Goal: Communication & Community: Answer question/provide support

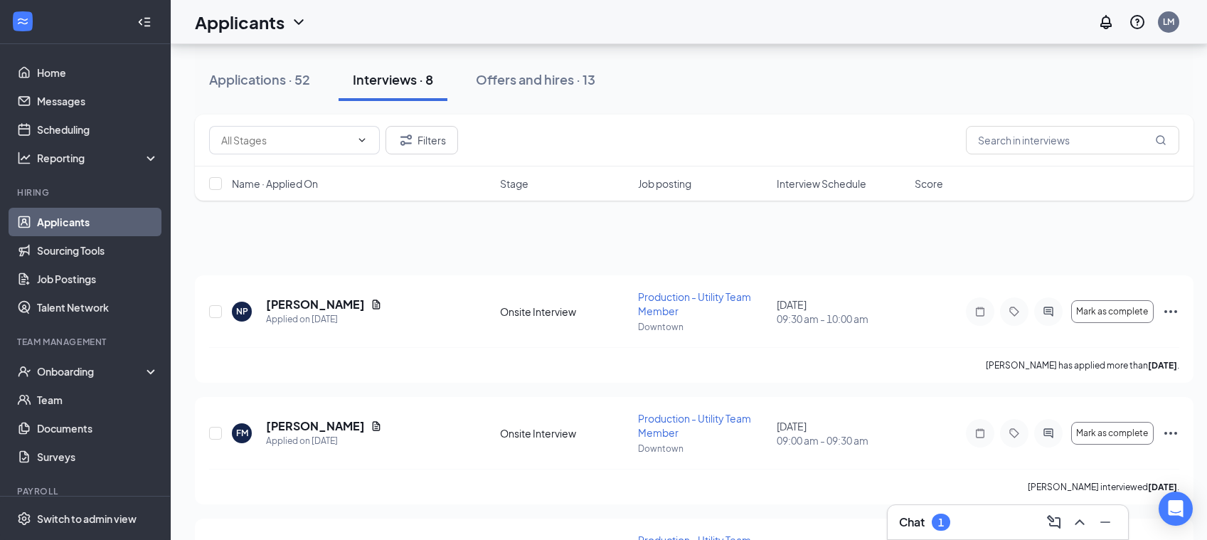
scroll to position [636, 0]
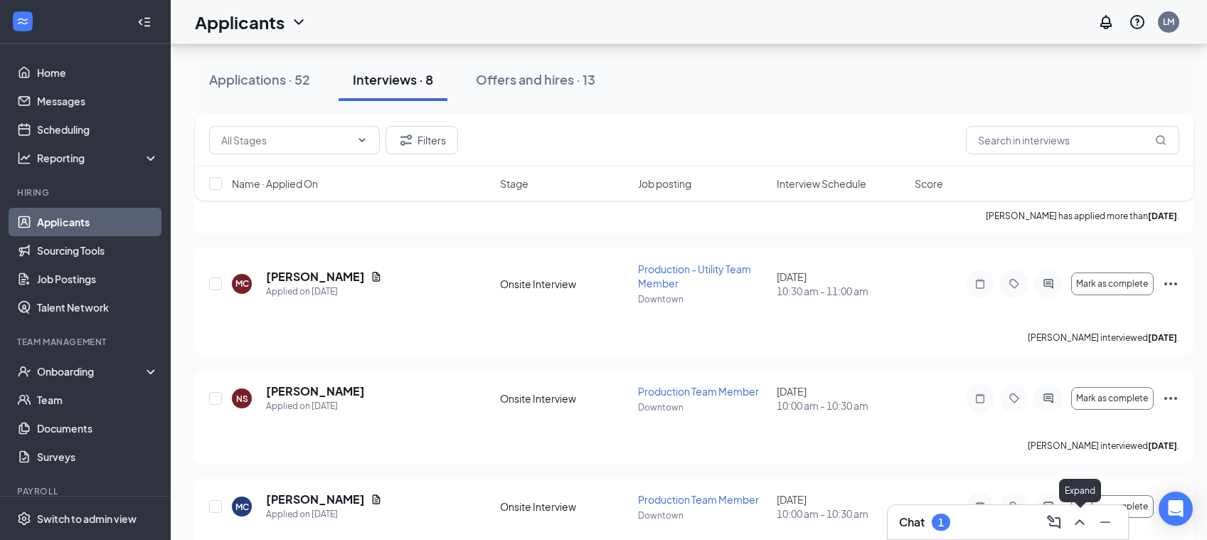
click at [1080, 520] on icon "ChevronUp" at bounding box center [1079, 522] width 9 height 6
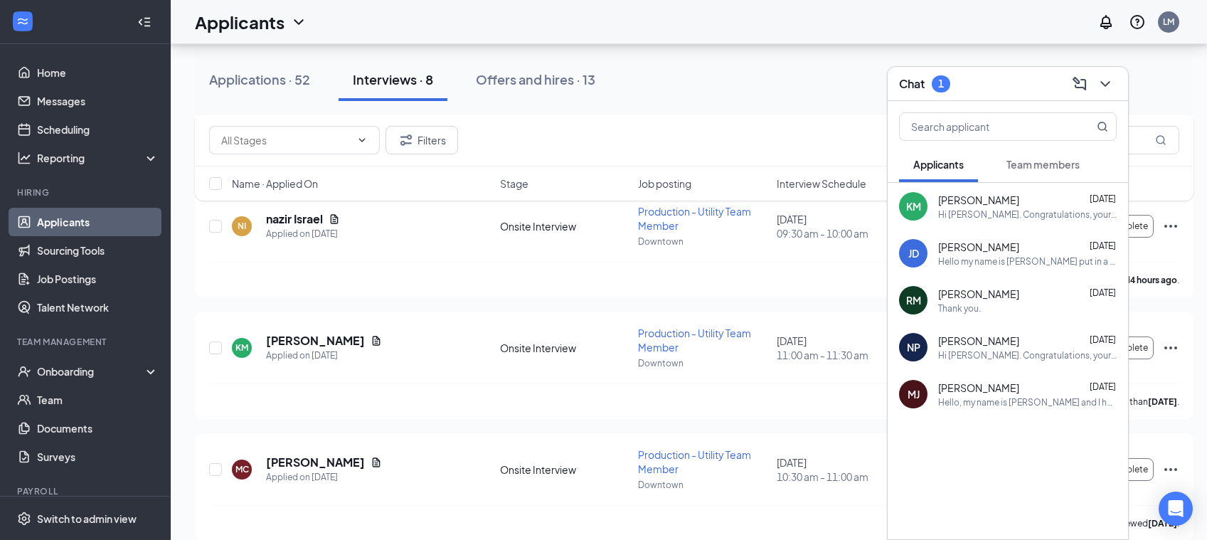
scroll to position [684, 0]
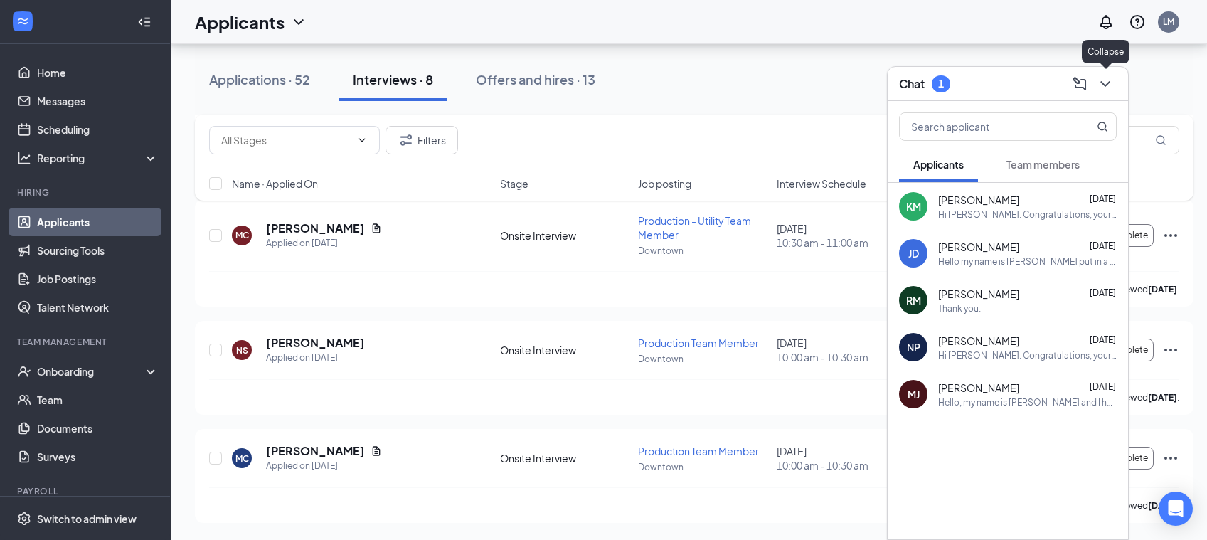
click at [1104, 86] on icon "ChevronDown" at bounding box center [1105, 83] width 17 height 17
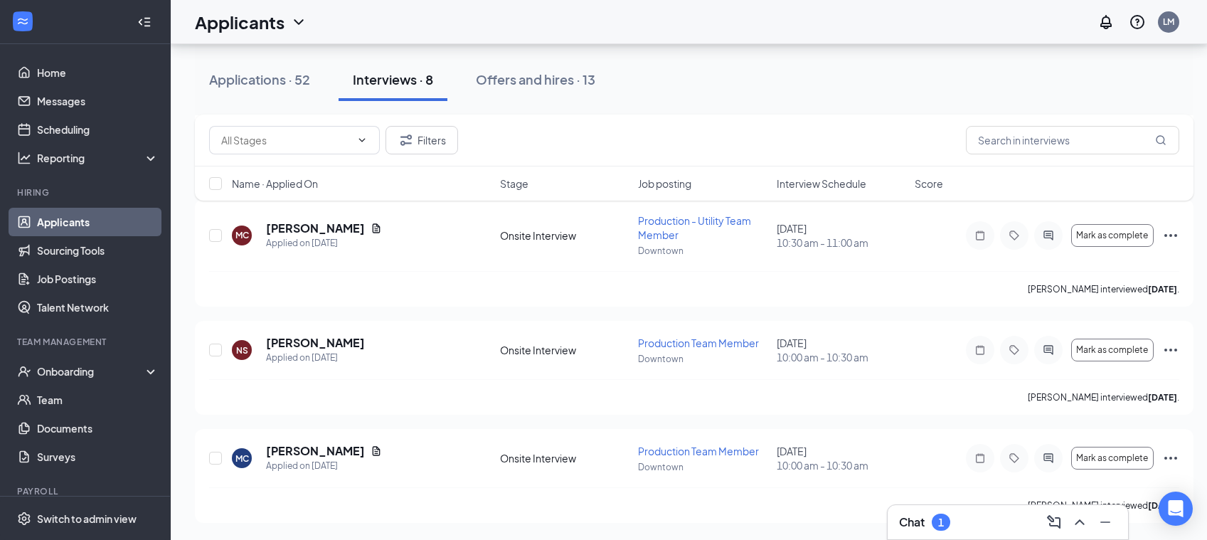
click at [915, 515] on h3 "Chat" at bounding box center [912, 522] width 26 height 16
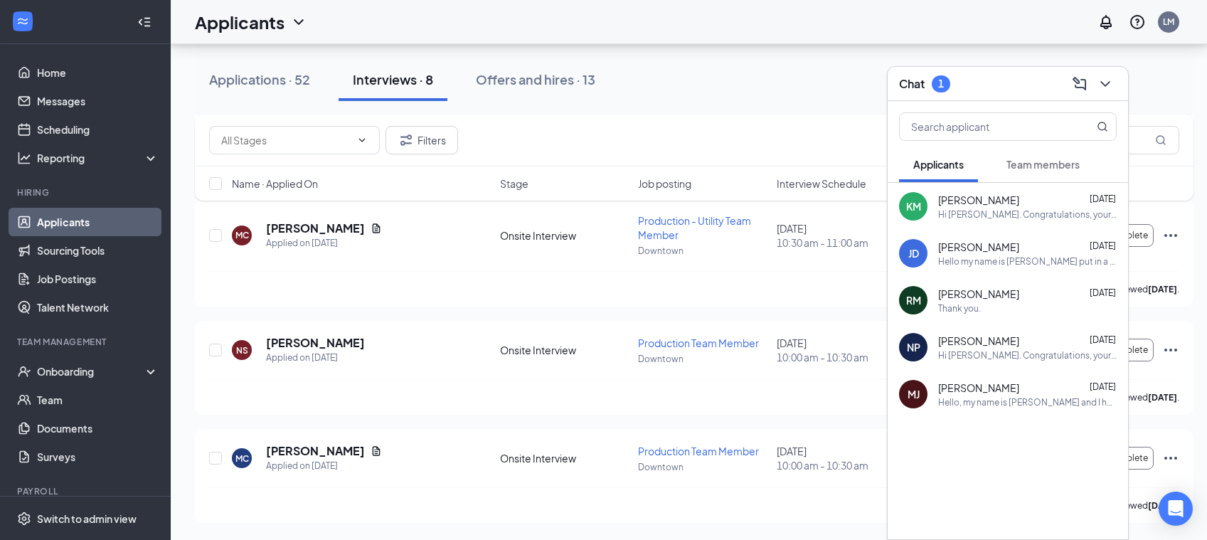
click at [1055, 159] on span "Team members" at bounding box center [1042, 164] width 73 height 13
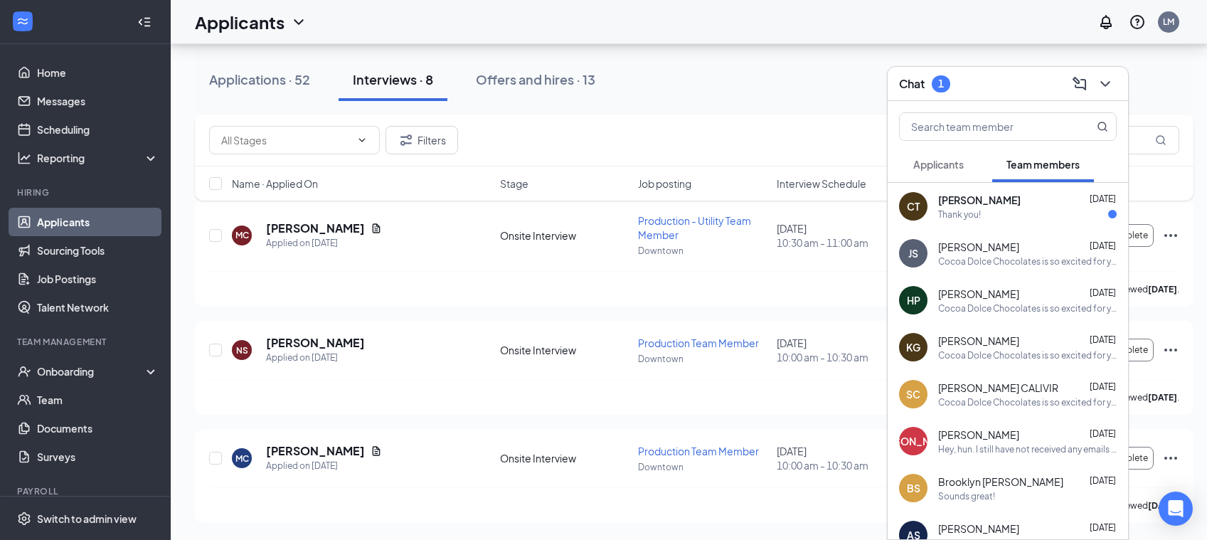
click at [979, 212] on div "Thank you!" at bounding box center [959, 214] width 43 height 12
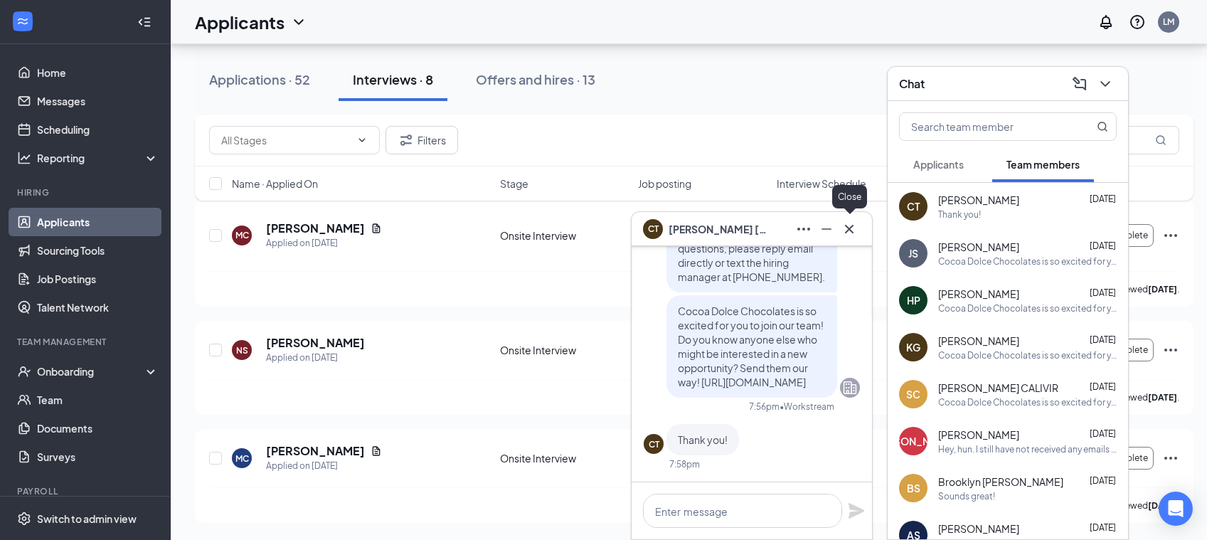
click at [848, 231] on icon "Cross" at bounding box center [849, 228] width 17 height 17
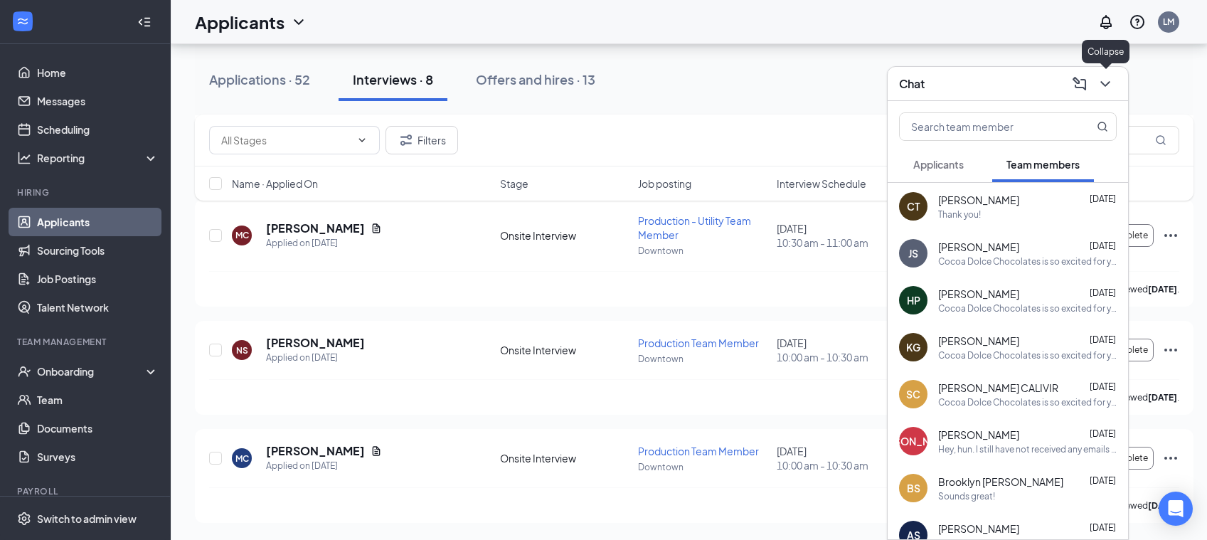
click at [1103, 81] on icon "ChevronDown" at bounding box center [1105, 83] width 17 height 17
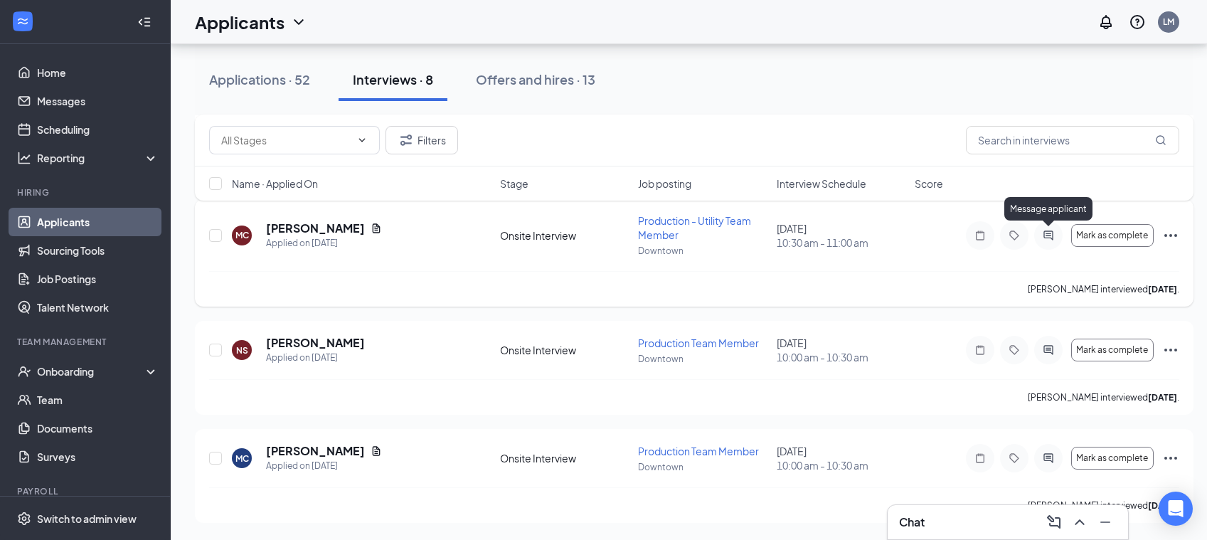
click at [1049, 237] on icon "ActiveChat" at bounding box center [1047, 234] width 9 height 9
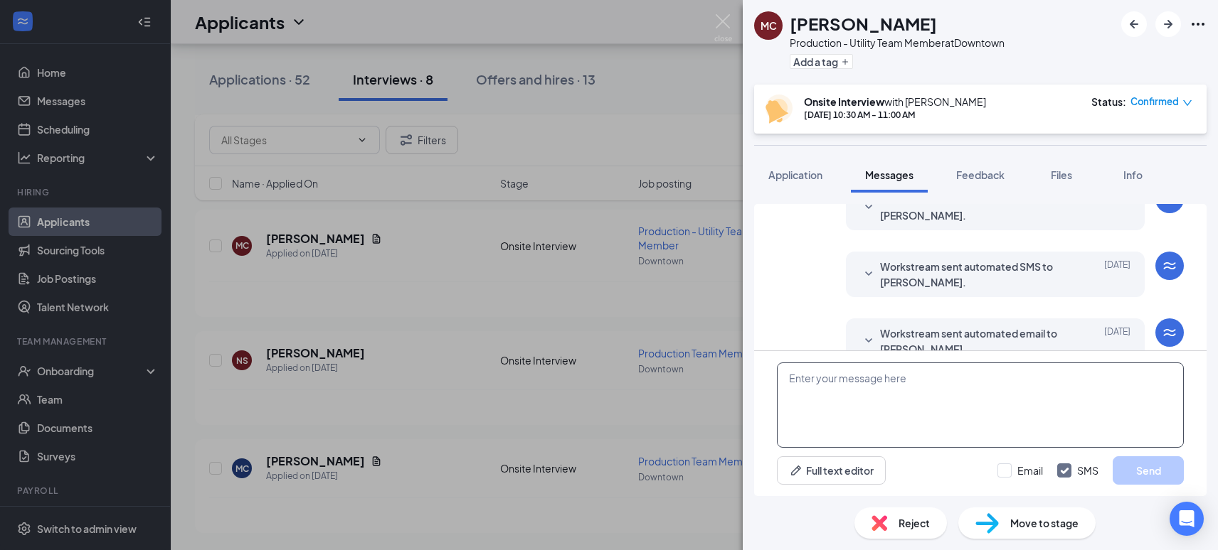
scroll to position [516, 0]
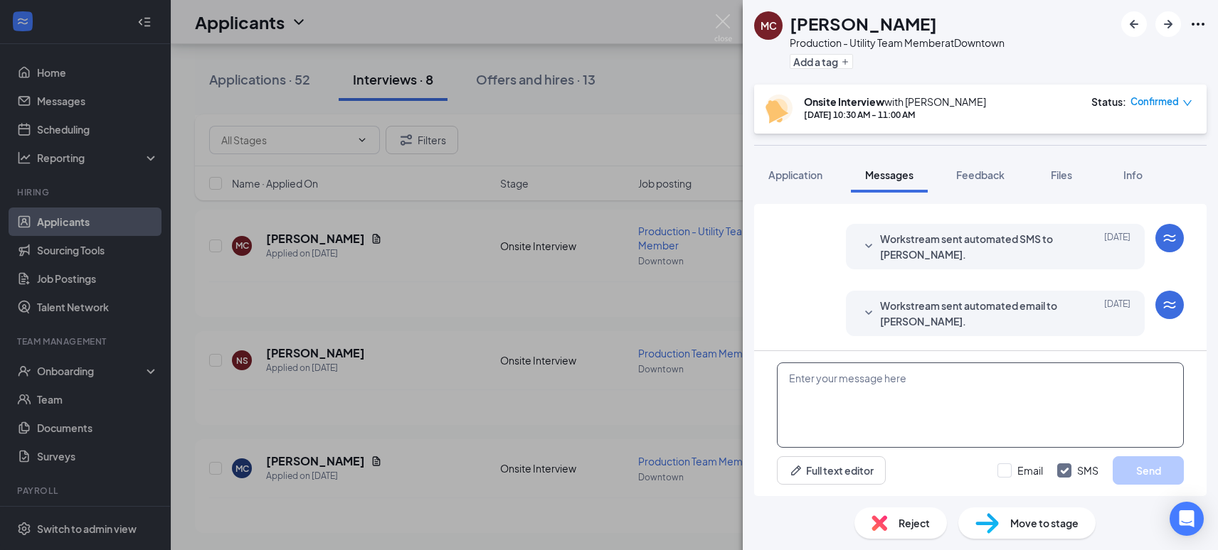
click at [901, 395] on textarea at bounding box center [980, 405] width 407 height 85
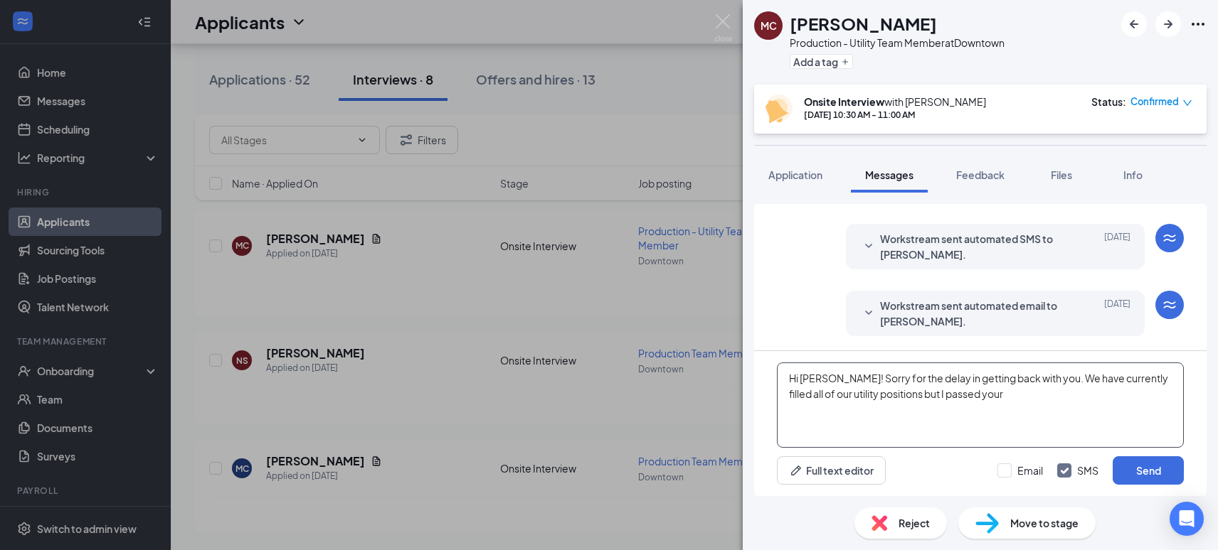
click at [889, 396] on textarea "Hi Marcella! Sorry for the delay in getting back with you. We have currently fi…" at bounding box center [980, 405] width 407 height 85
click at [1038, 395] on textarea "Hi Marcella! Sorry for the delay in getting back with you. We have currently fi…" at bounding box center [980, 405] width 407 height 85
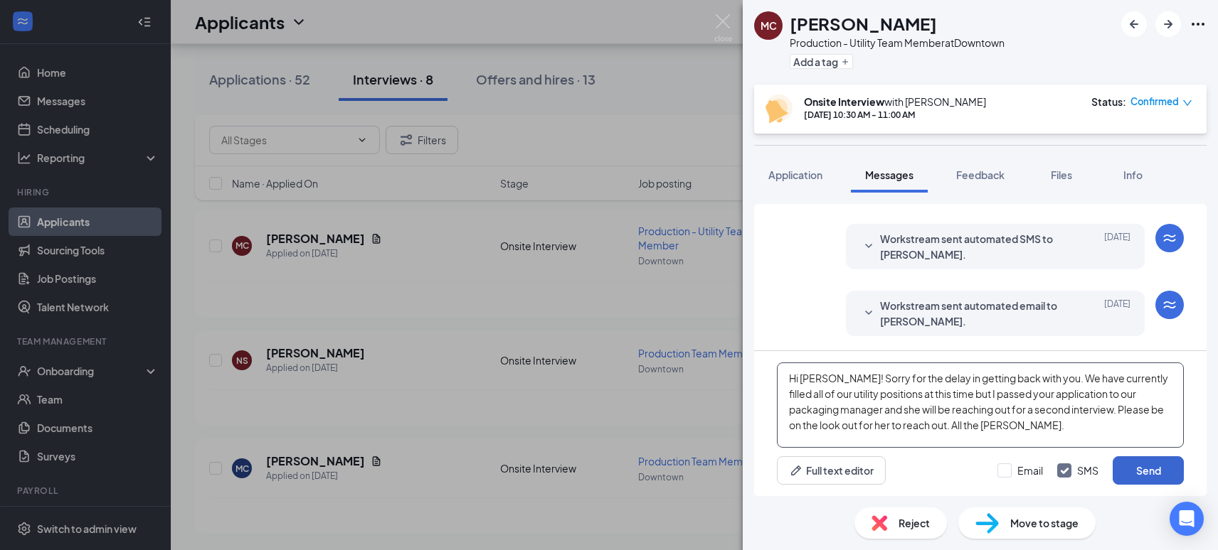
type textarea "Hi Marcella! Sorry for the delay in getting back with you. We have currently fi…"
click at [1137, 472] on button "Send" at bounding box center [1147, 471] width 71 height 28
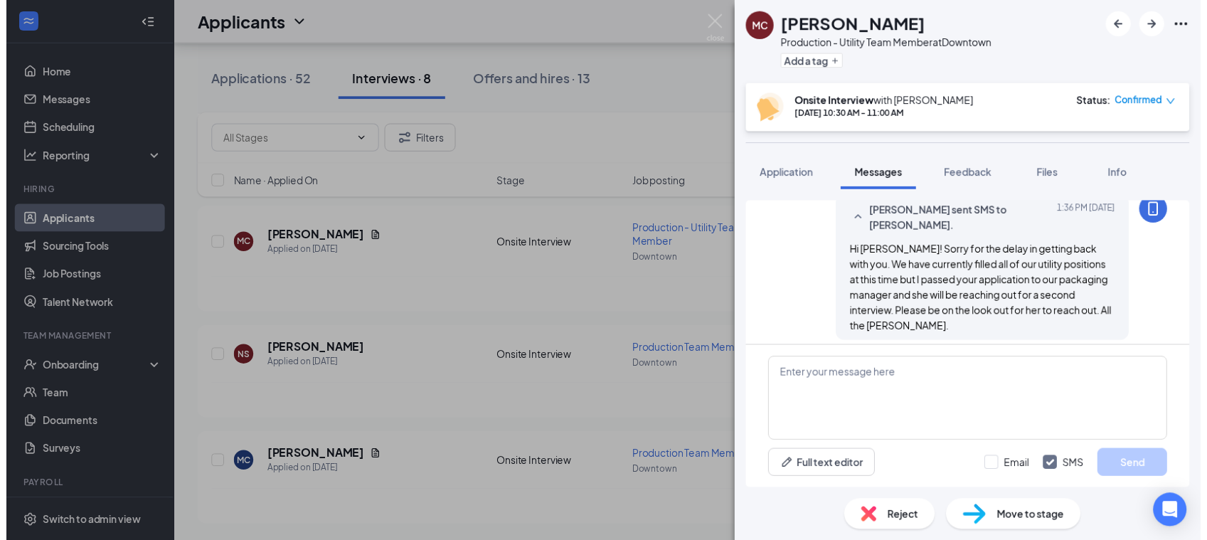
scroll to position [686, 0]
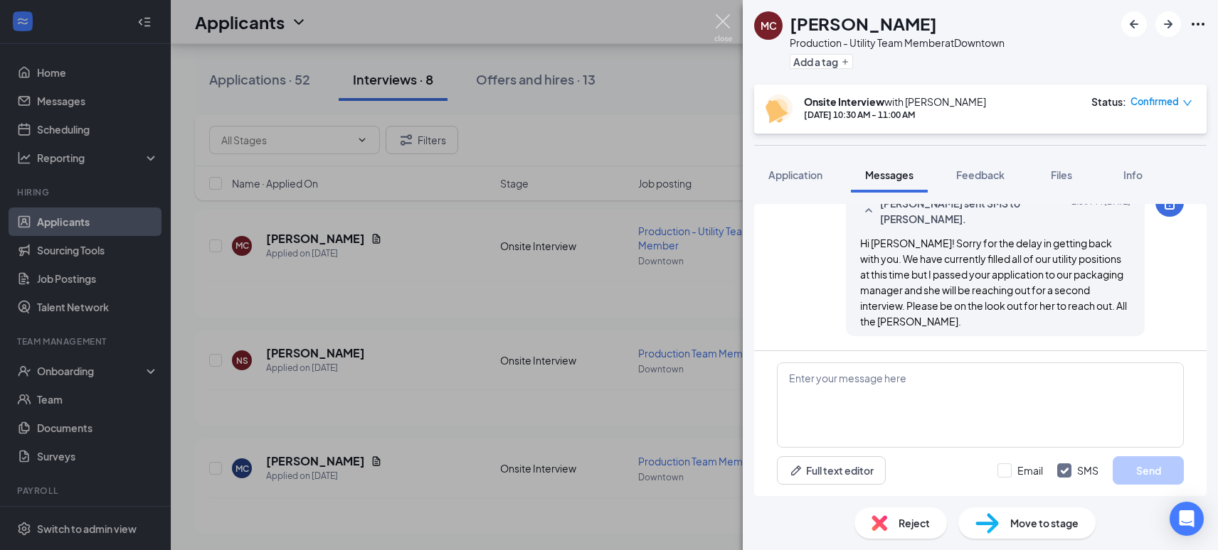
click at [721, 21] on img at bounding box center [723, 28] width 18 height 28
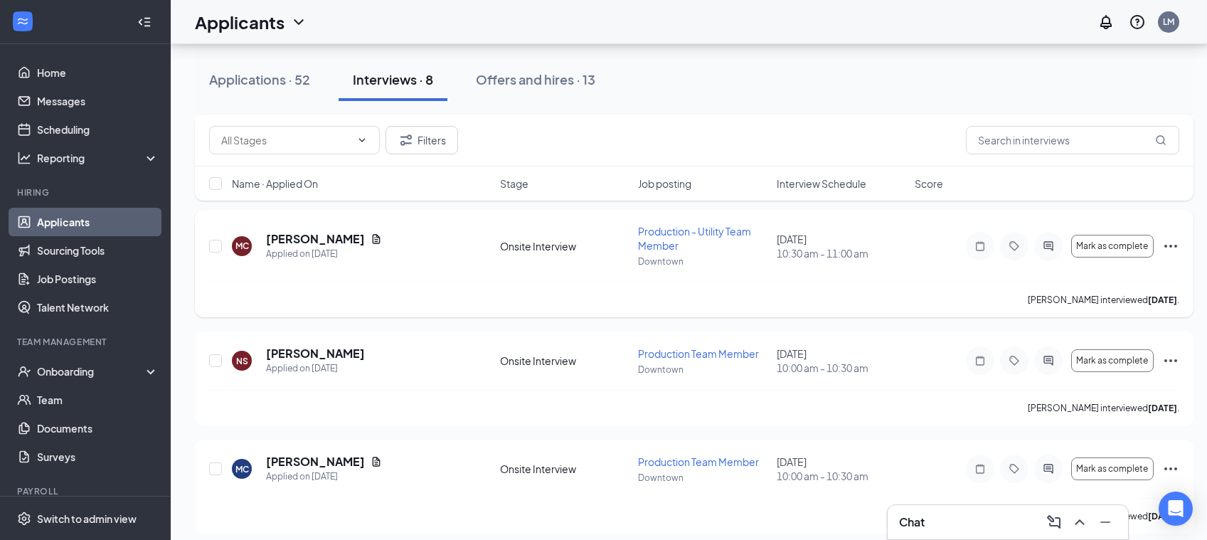
click at [1169, 244] on icon "Ellipses" at bounding box center [1170, 246] width 17 height 17
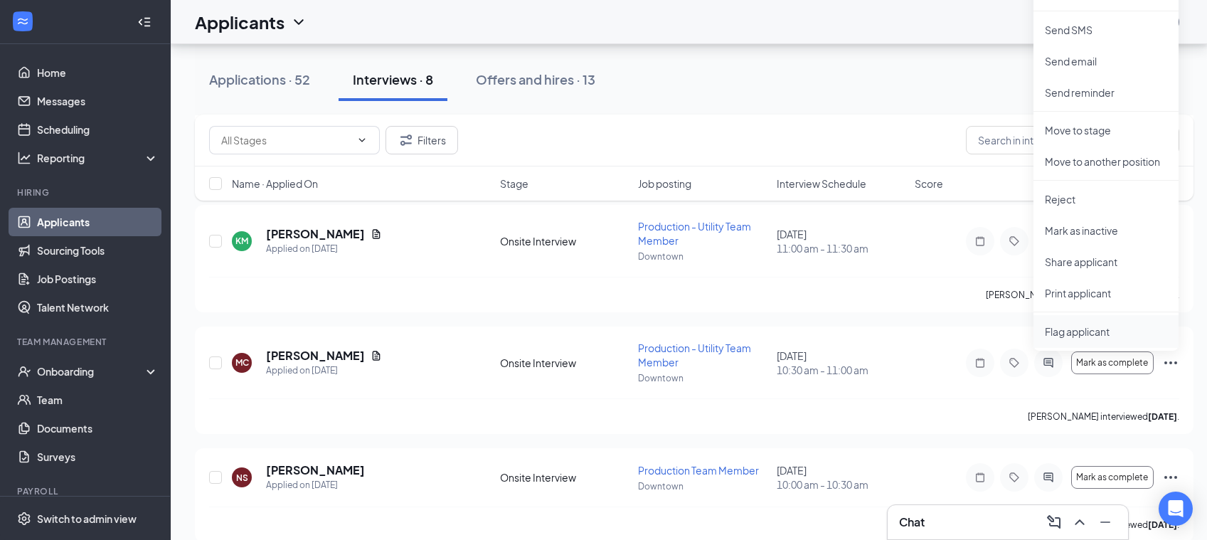
scroll to position [555, 0]
click at [1115, 164] on p "Move to another position" at bounding box center [1106, 163] width 122 height 14
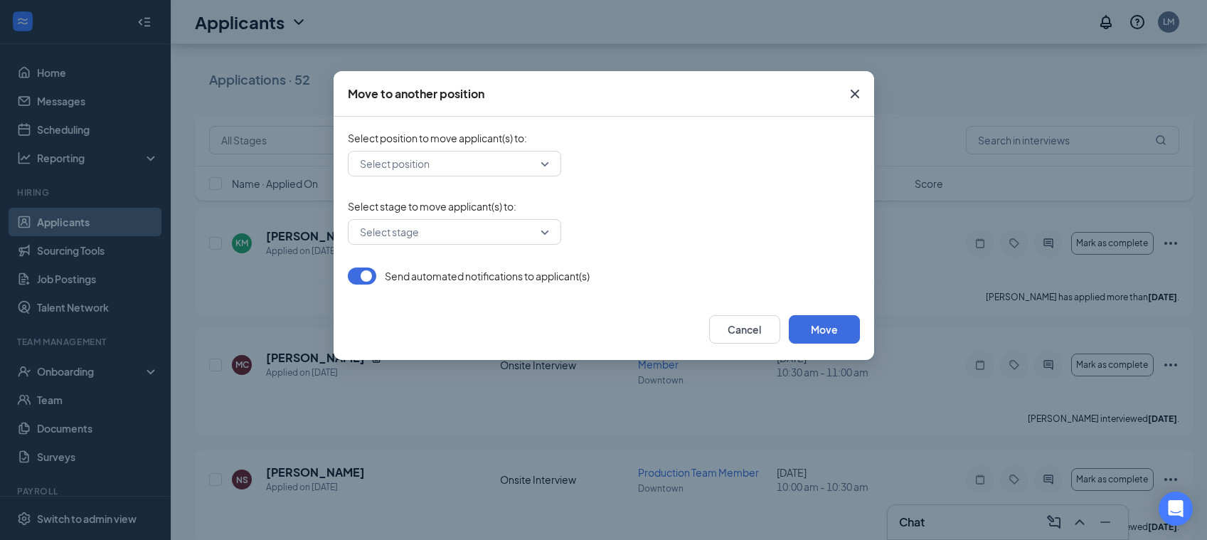
click at [538, 164] on input "search" at bounding box center [449, 163] width 186 height 24
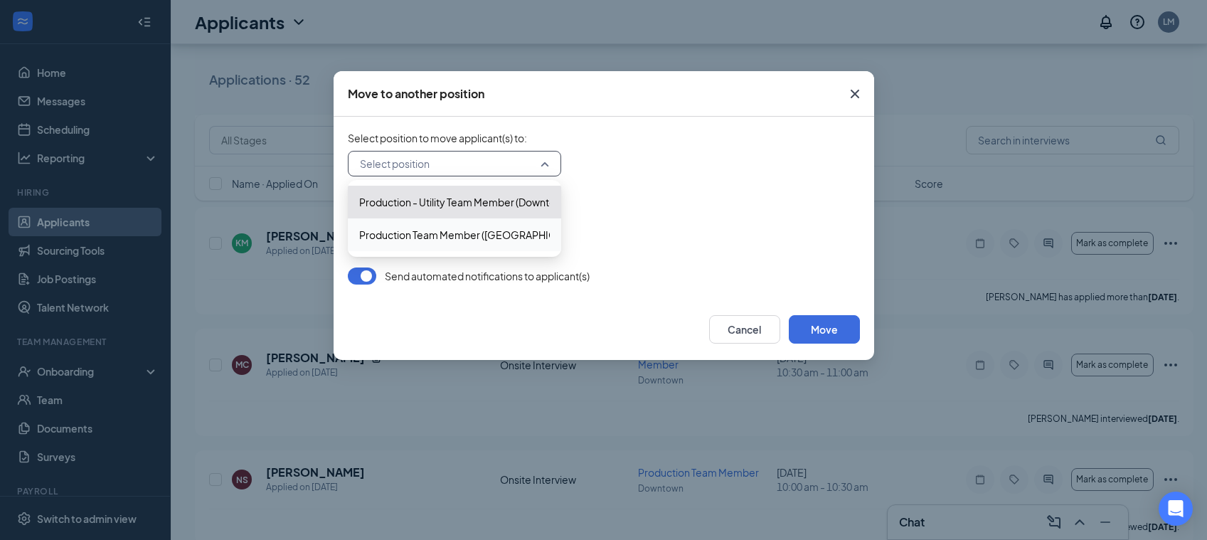
click at [539, 163] on input "search" at bounding box center [449, 163] width 186 height 24
click at [725, 329] on button "Cancel" at bounding box center [744, 329] width 71 height 28
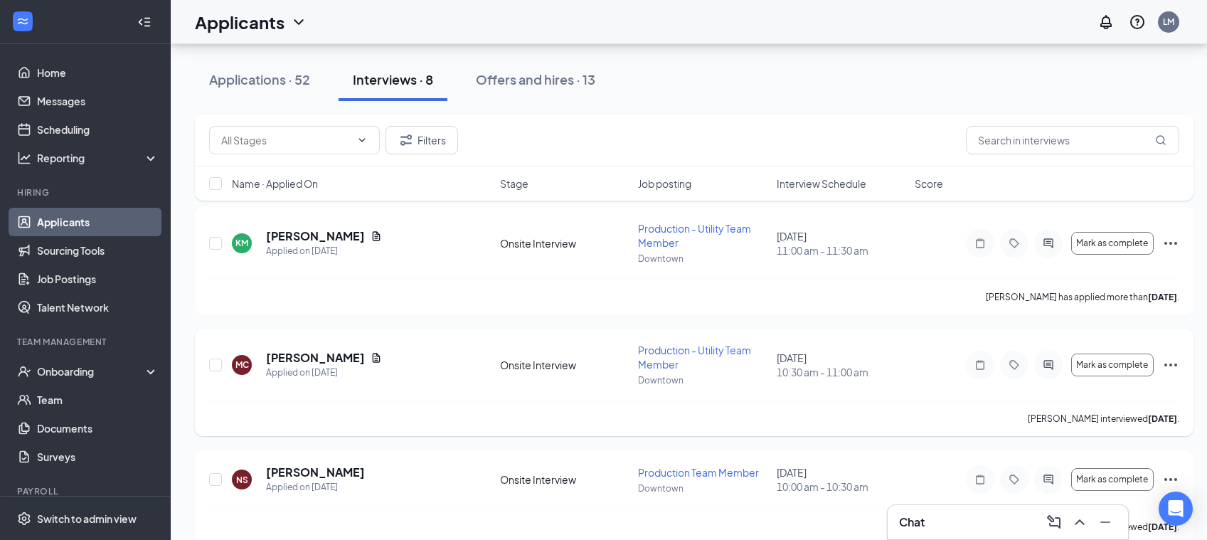
click at [1174, 366] on icon "Ellipses" at bounding box center [1170, 364] width 17 height 17
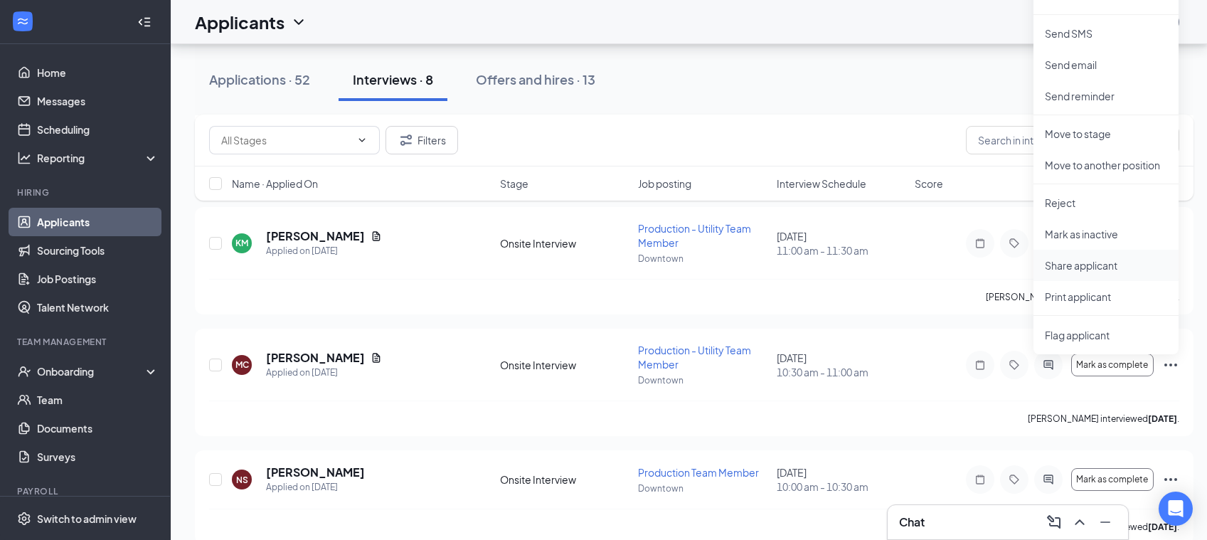
click at [1103, 267] on p "Share applicant" at bounding box center [1106, 265] width 122 height 14
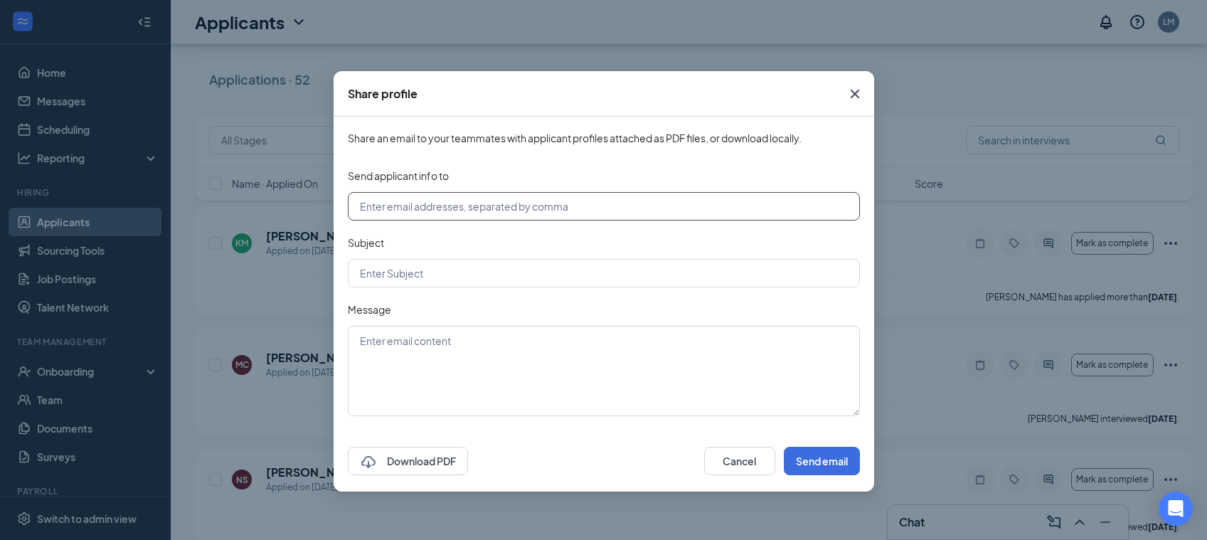
click at [598, 211] on input "text" at bounding box center [604, 206] width 512 height 28
type input "saras@cocoadolce.com"
click at [452, 270] on input "text" at bounding box center [604, 273] width 512 height 28
type input "Application"
click at [464, 347] on textarea at bounding box center [604, 371] width 512 height 90
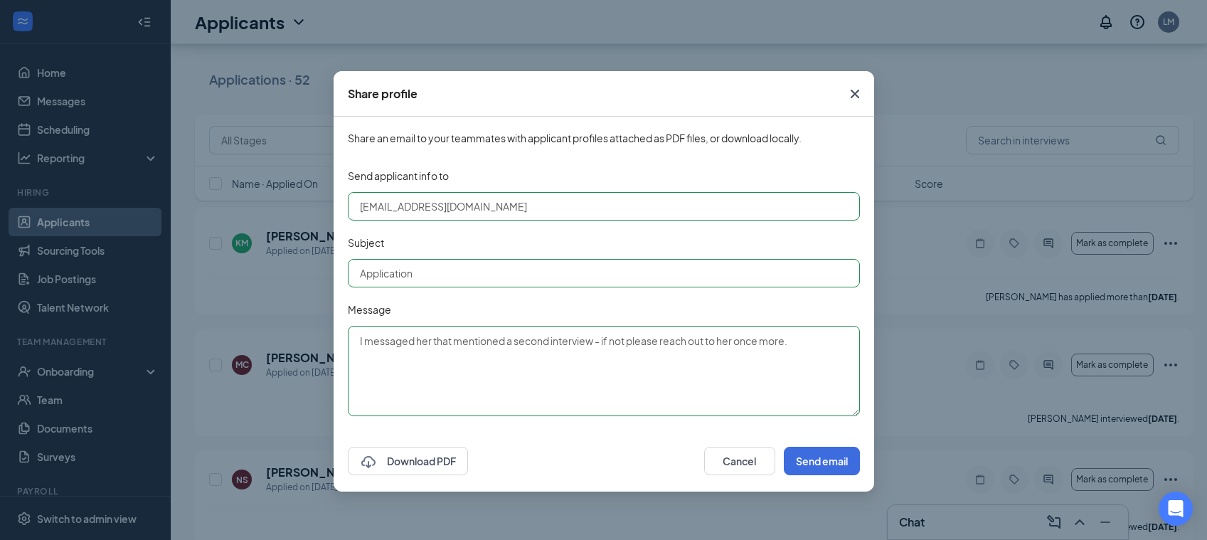
click at [624, 385] on textarea "I messaged her that mentioned a second interview - if not please reach out to h…" at bounding box center [604, 371] width 512 height 90
type textarea "I messaged her that mentioned a second interview - if not please reach out to h…"
click at [829, 462] on button "Send email" at bounding box center [822, 461] width 76 height 28
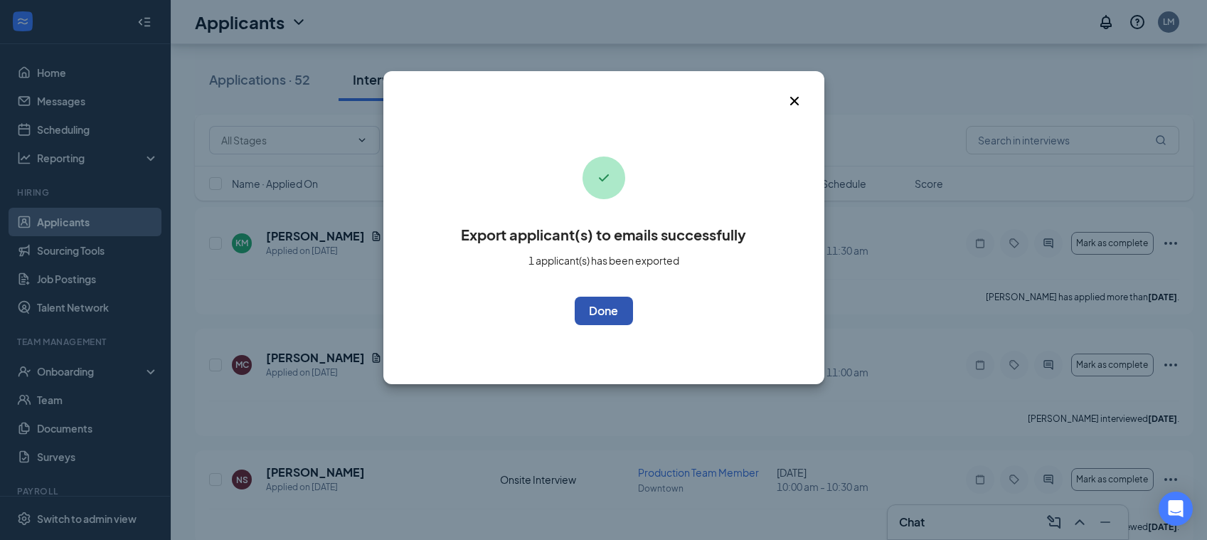
click at [614, 315] on button "OK" at bounding box center [604, 311] width 58 height 28
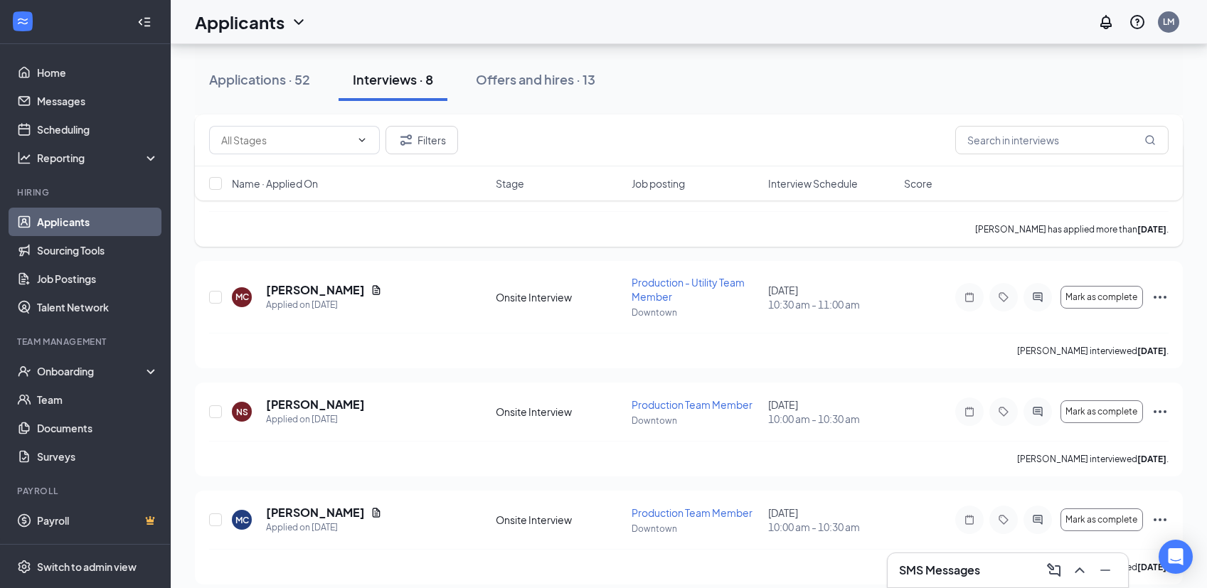
scroll to position [636, 0]
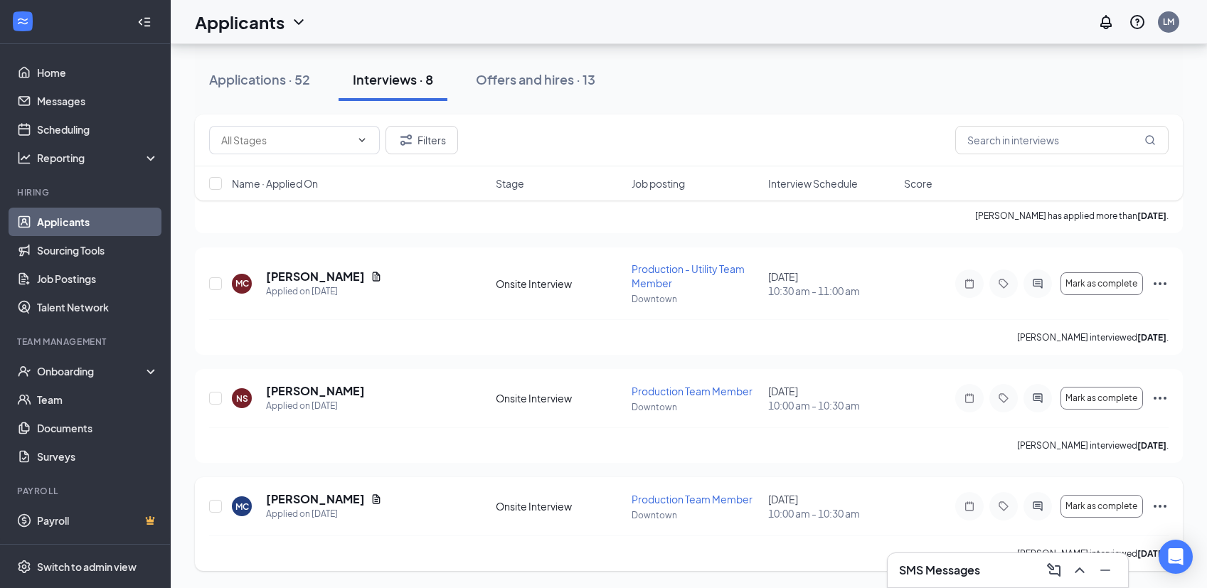
click at [1163, 506] on icon "Ellipses" at bounding box center [1159, 506] width 17 height 17
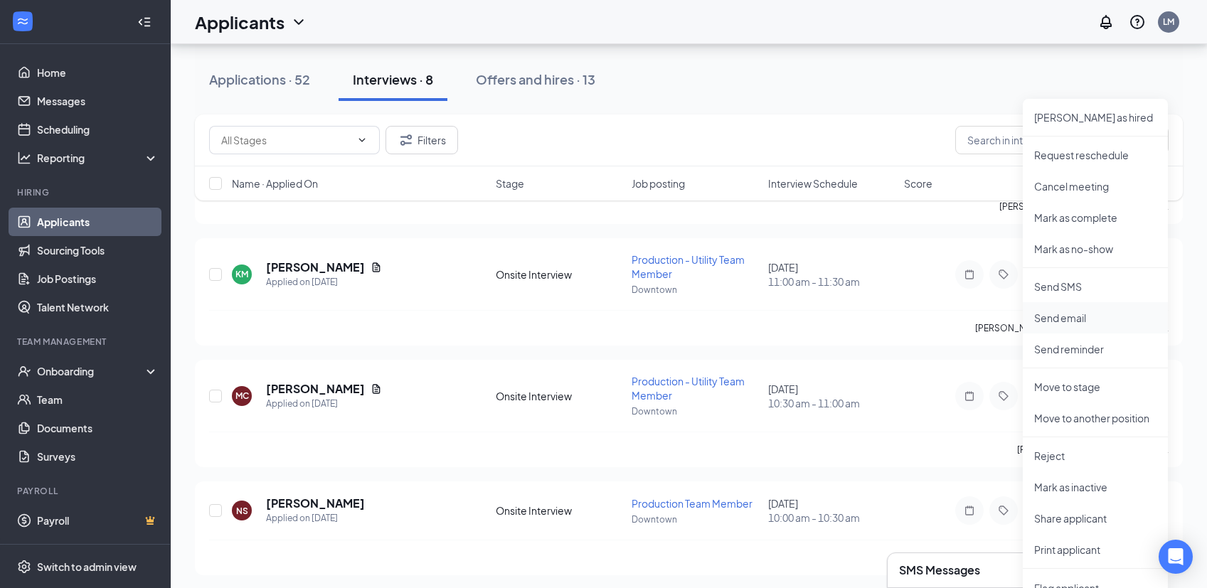
scroll to position [527, 0]
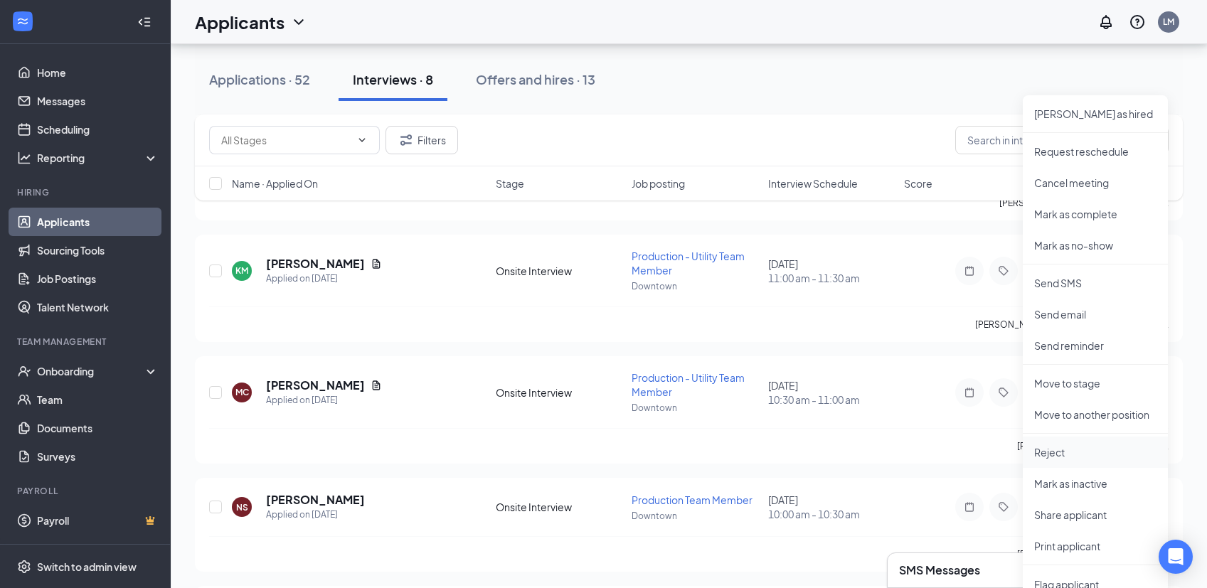
click at [1054, 451] on p "Reject" at bounding box center [1095, 452] width 122 height 14
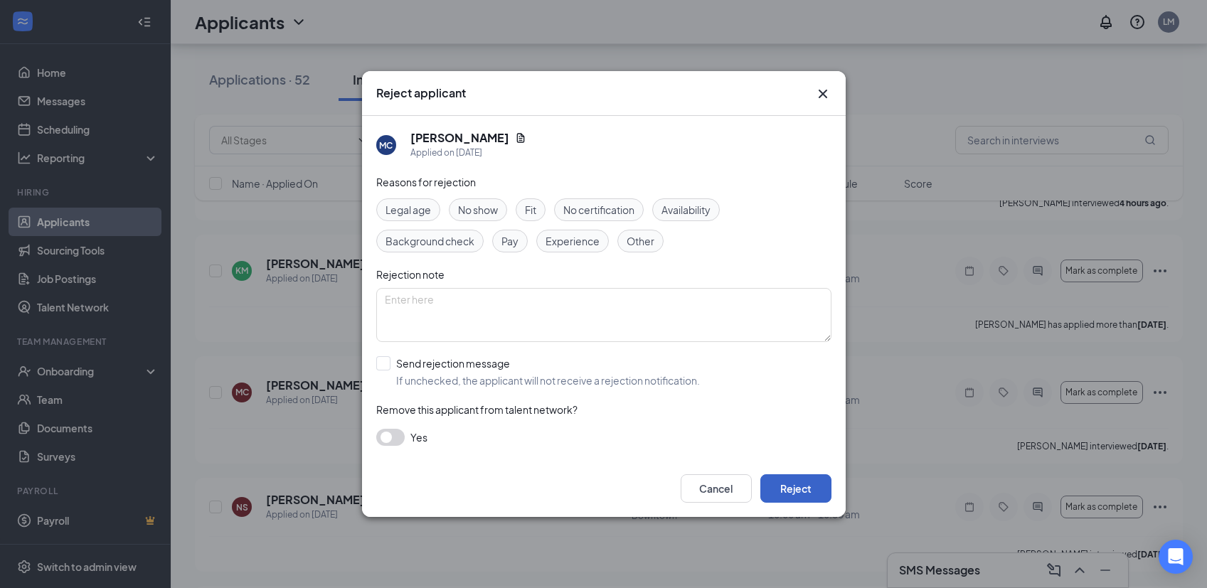
click at [810, 496] on button "Reject" at bounding box center [795, 488] width 71 height 28
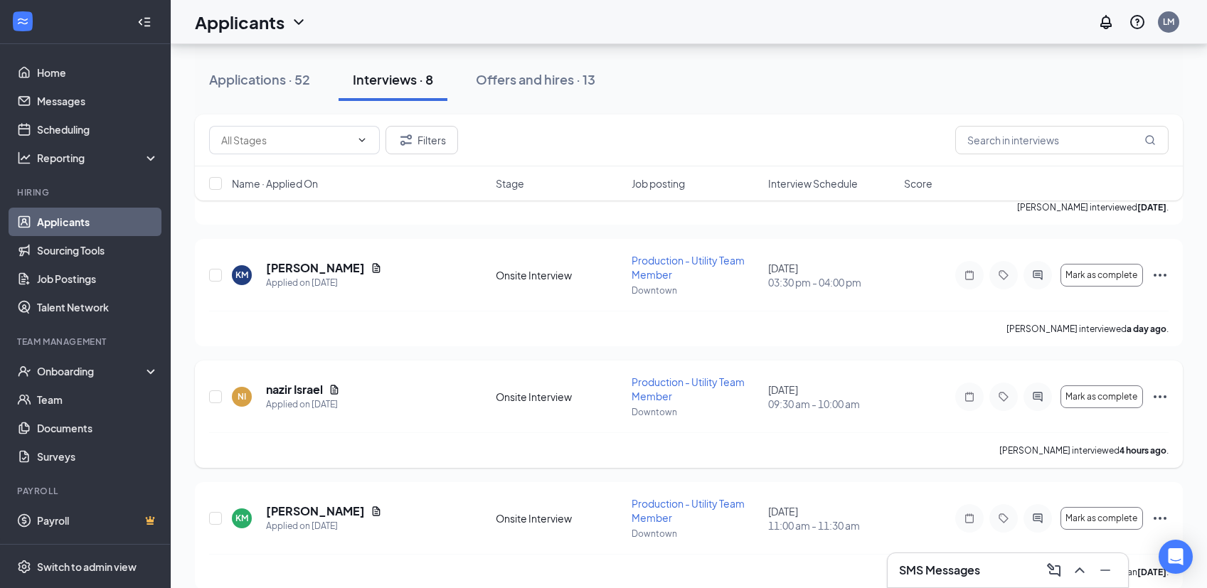
scroll to position [0, 0]
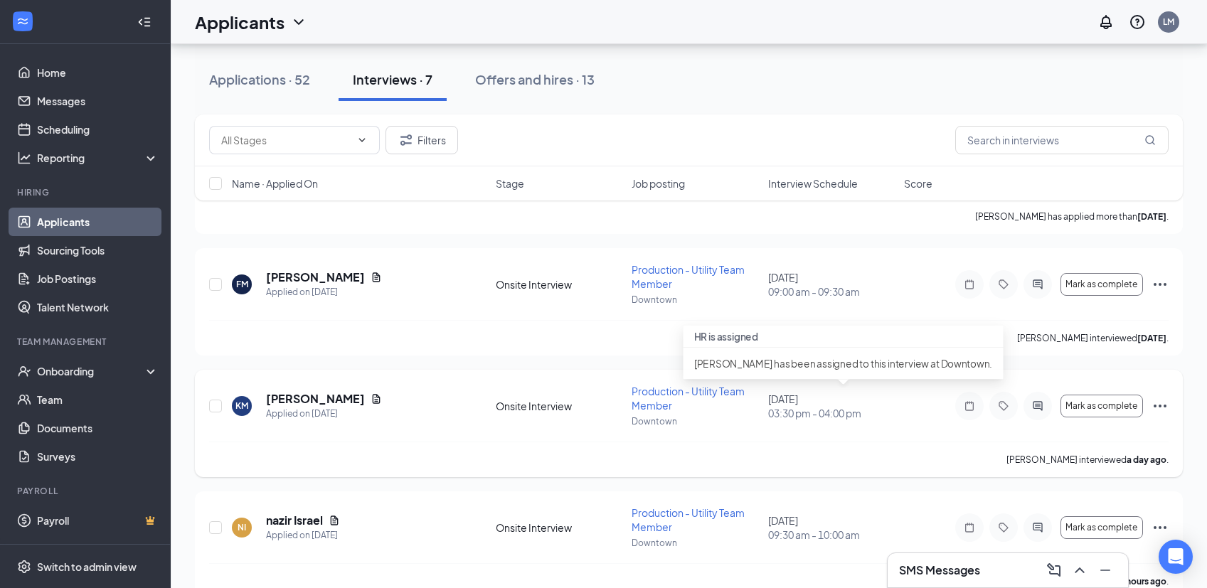
scroll to position [174, 0]
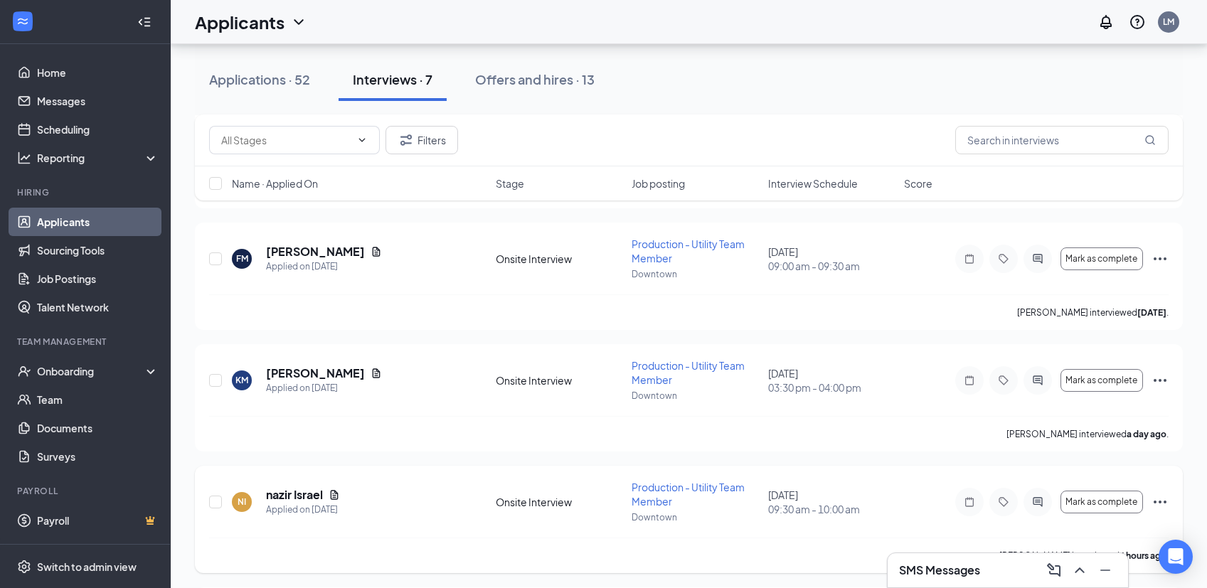
click at [1164, 495] on icon "Ellipses" at bounding box center [1159, 502] width 17 height 17
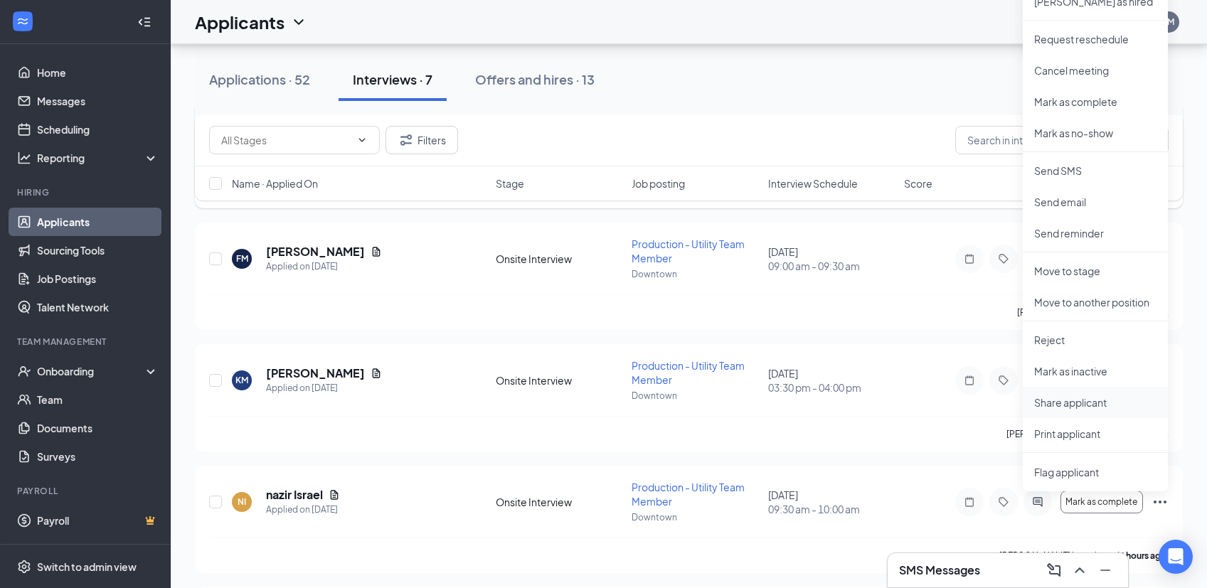
click at [1079, 405] on p "Share applicant" at bounding box center [1095, 402] width 122 height 14
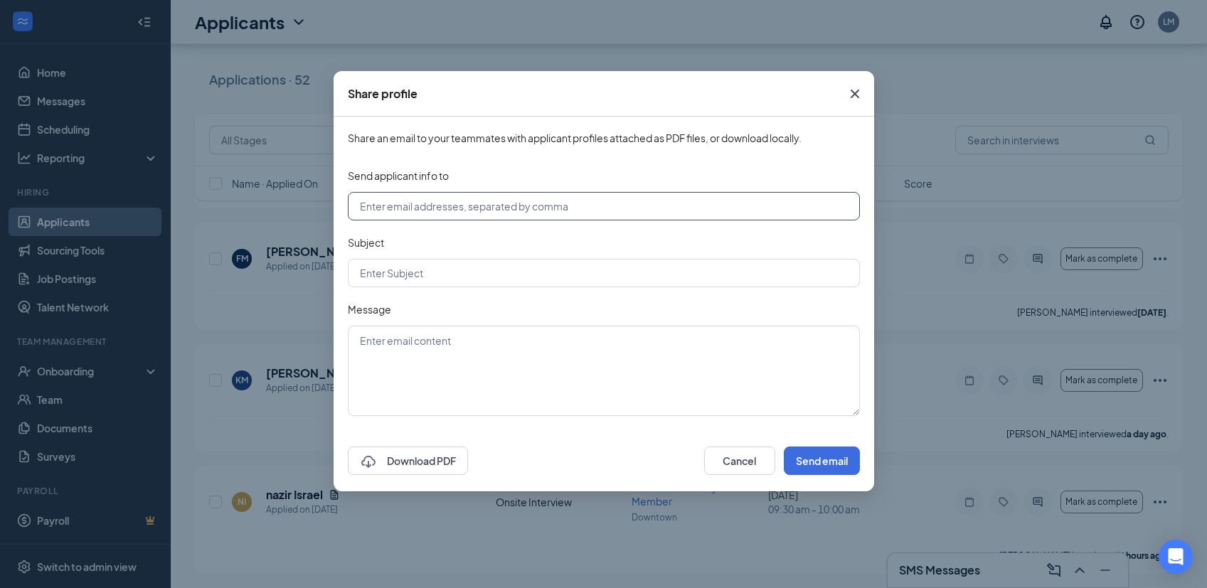
click at [538, 203] on input "text" at bounding box center [604, 206] width 512 height 28
type input "evoegeli@cocoadolce.com"
click at [486, 275] on input "text" at bounding box center [604, 273] width 512 height 28
type input "Application"
click at [440, 364] on textarea at bounding box center [604, 371] width 512 height 90
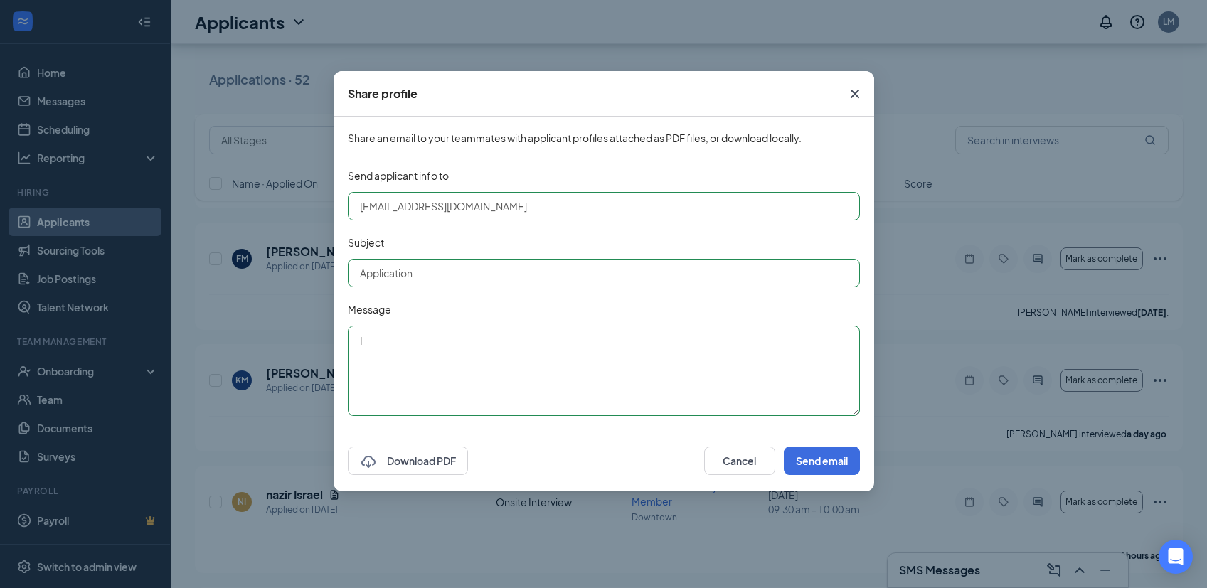
type textarea "I"
type textarea "This was the application we spoke about and I gave to you."
click at [831, 462] on button "Send email" at bounding box center [822, 461] width 76 height 28
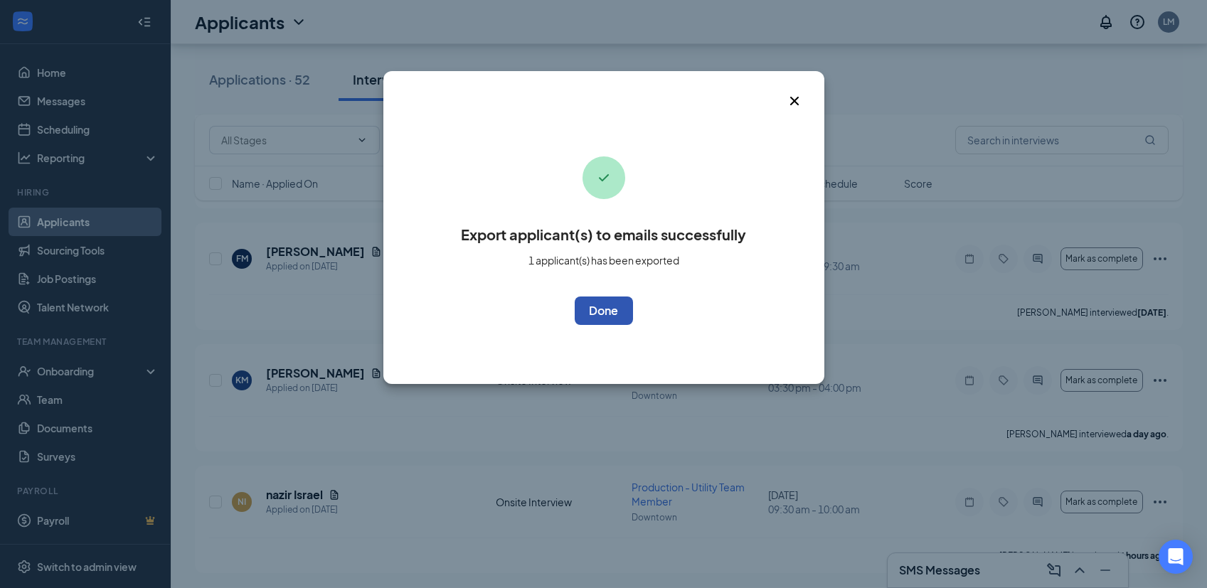
click at [604, 314] on button "OK" at bounding box center [604, 311] width 58 height 28
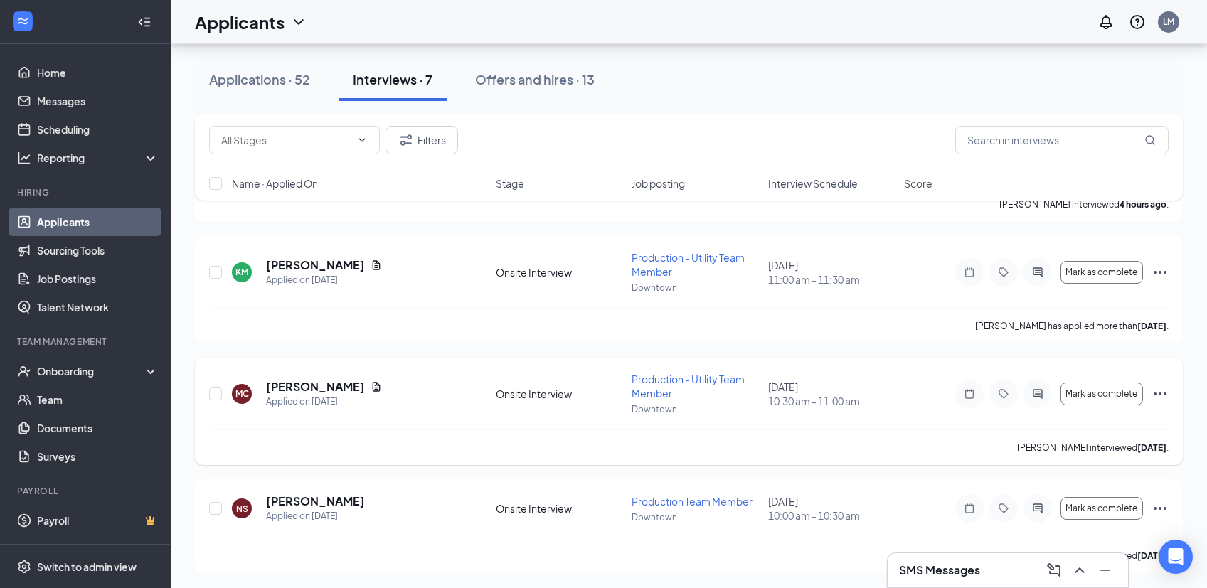
scroll to position [528, 0]
click at [1164, 391] on icon "Ellipses" at bounding box center [1160, 391] width 13 height 3
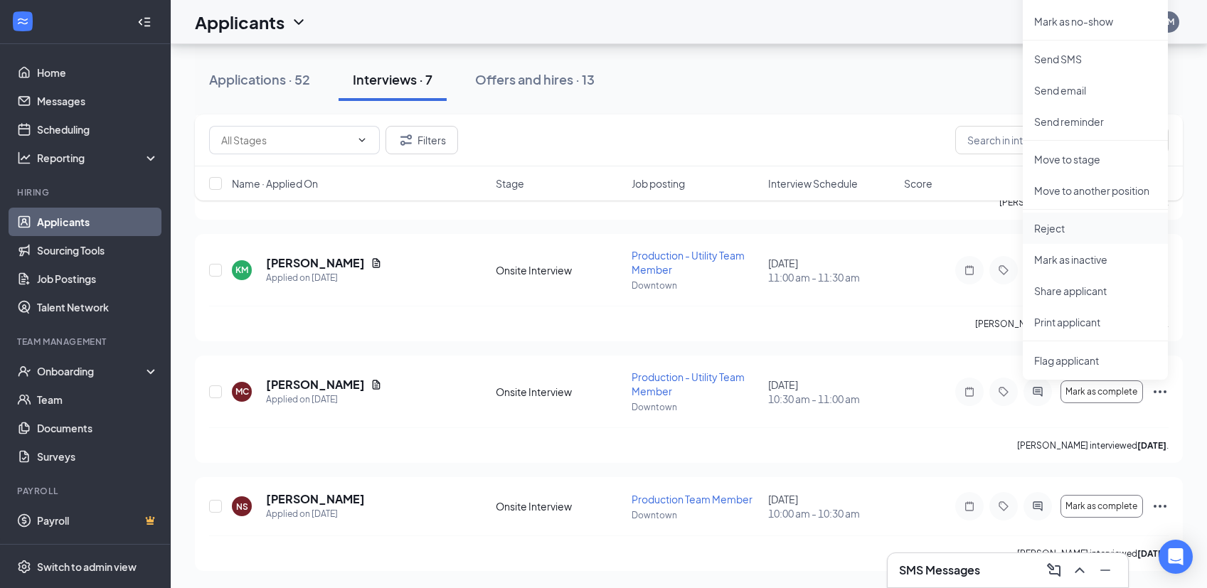
click at [1061, 228] on p "Reject" at bounding box center [1095, 228] width 122 height 14
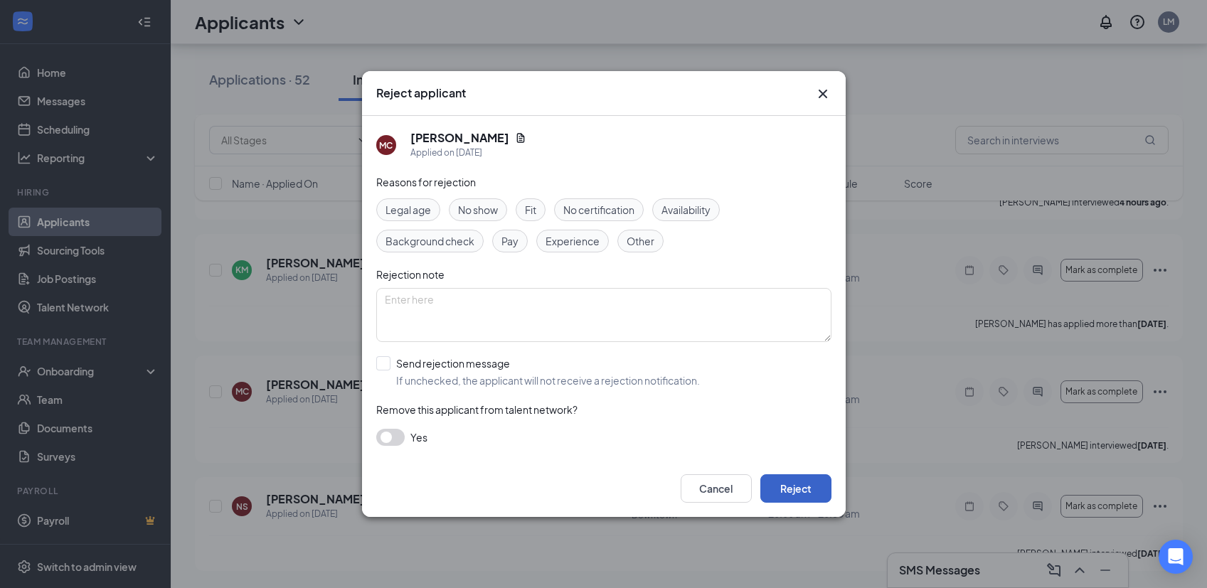
click at [799, 491] on button "Reject" at bounding box center [795, 488] width 71 height 28
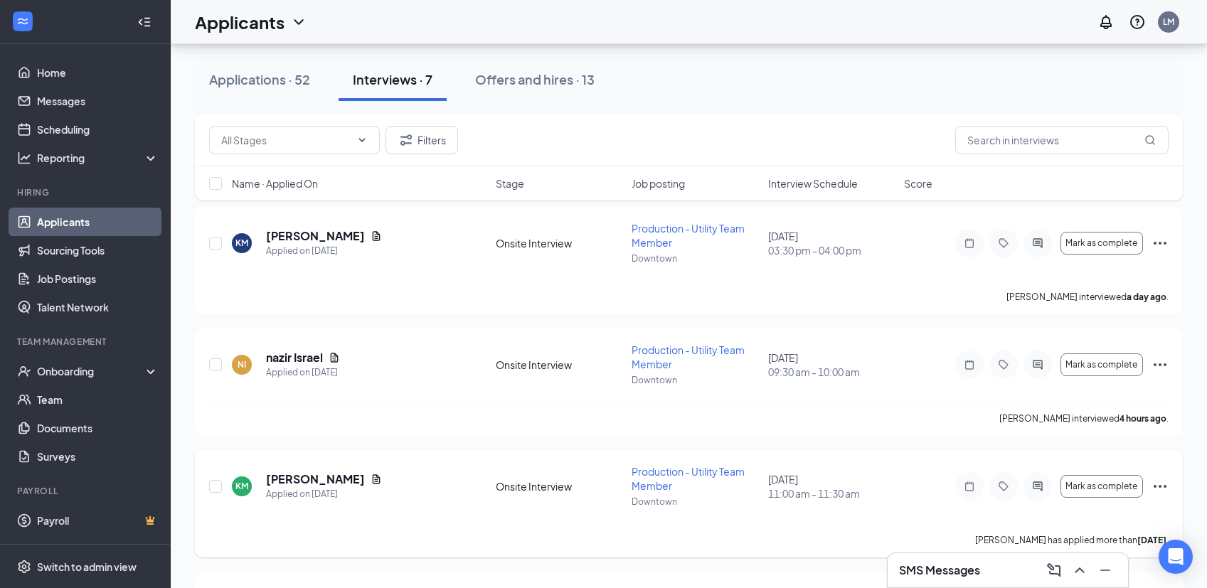
scroll to position [314, 0]
click at [1158, 361] on icon "Ellipses" at bounding box center [1159, 362] width 17 height 17
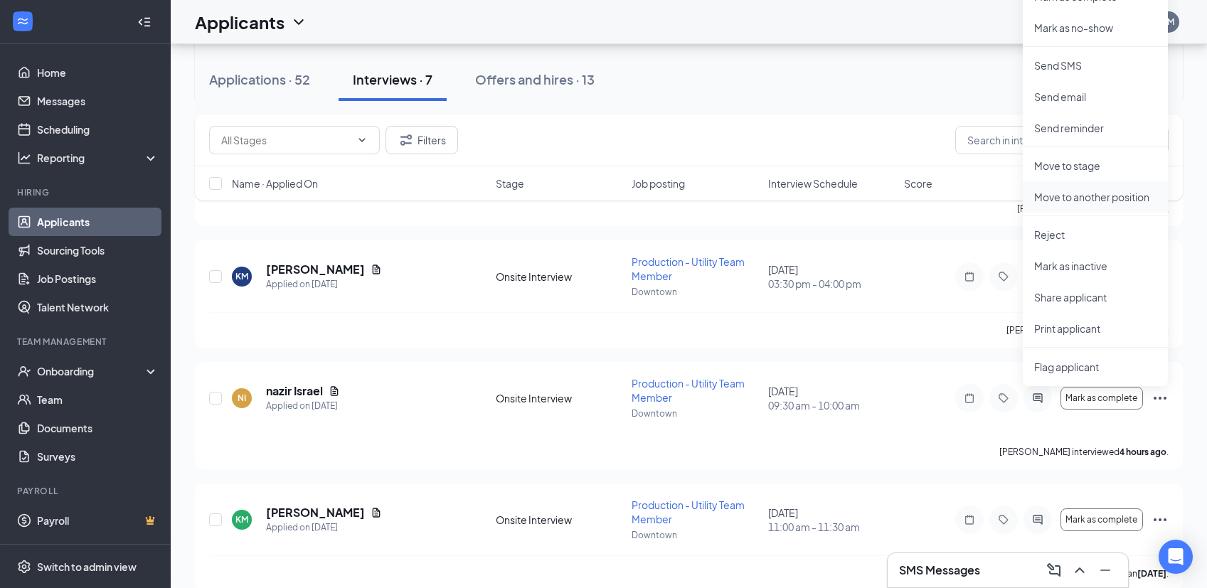
scroll to position [275, 0]
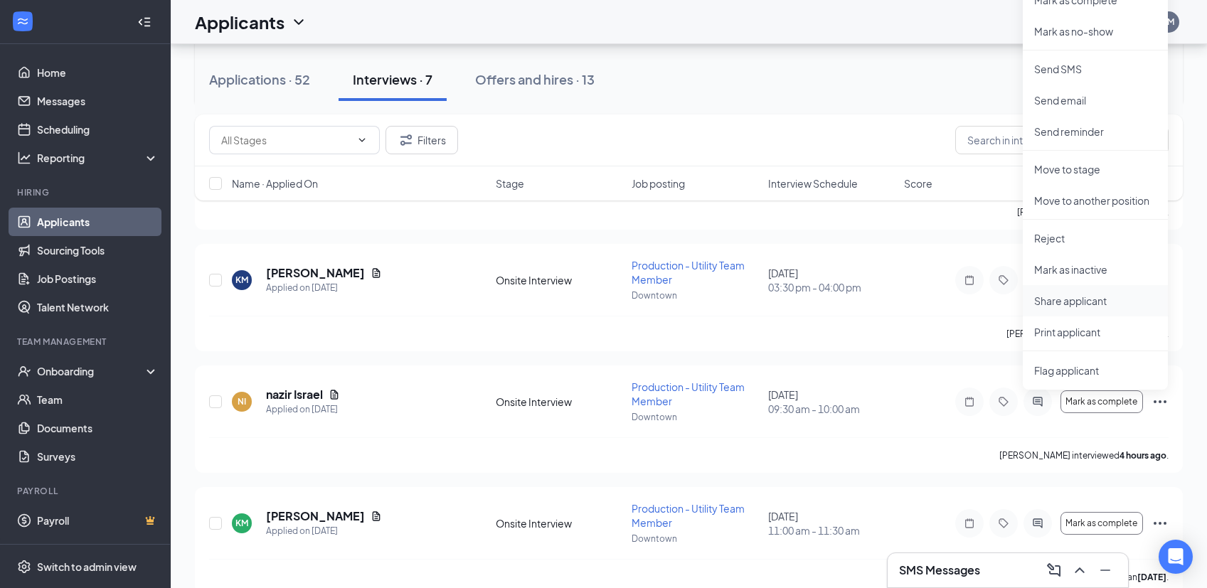
click at [1071, 297] on p "Share applicant" at bounding box center [1095, 301] width 122 height 14
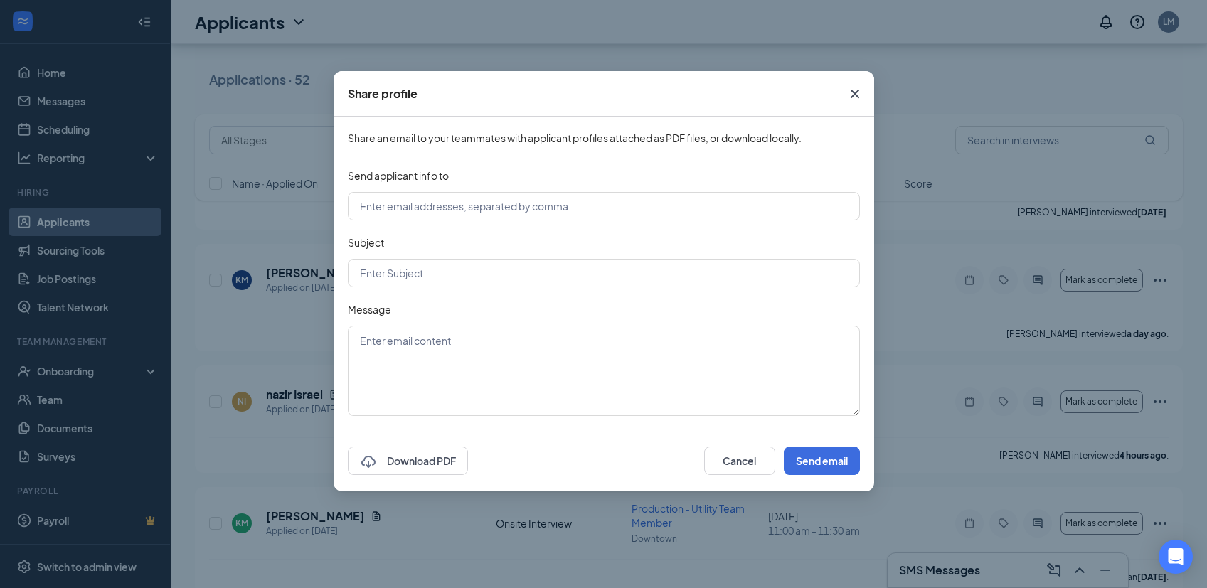
click at [860, 87] on icon "Cross" at bounding box center [854, 93] width 17 height 17
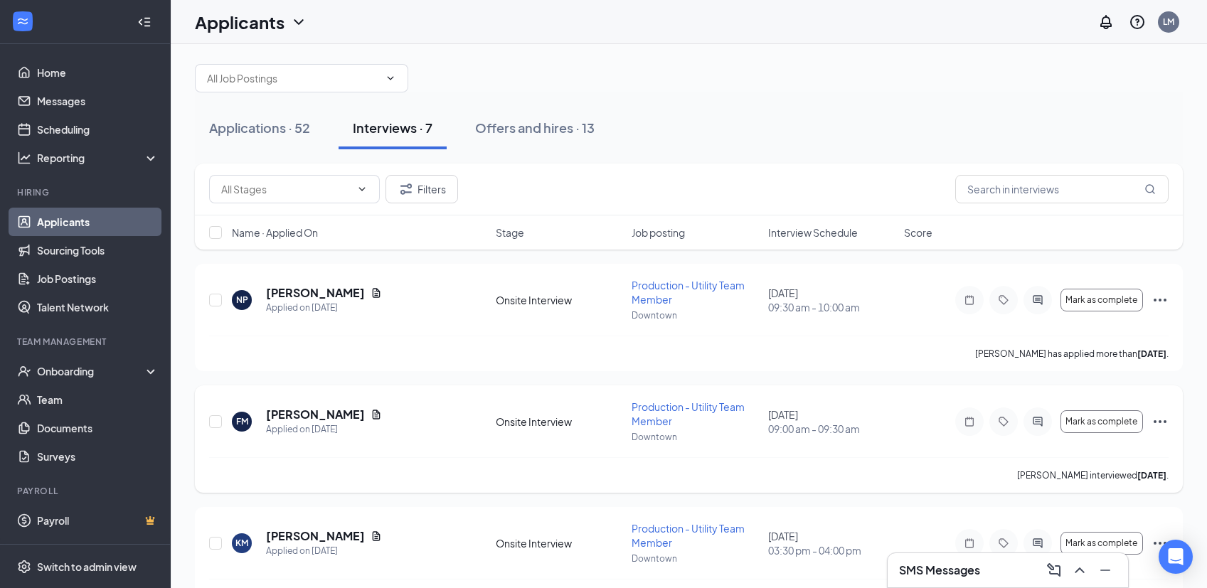
scroll to position [9, 0]
